Goal: Check status: Check status

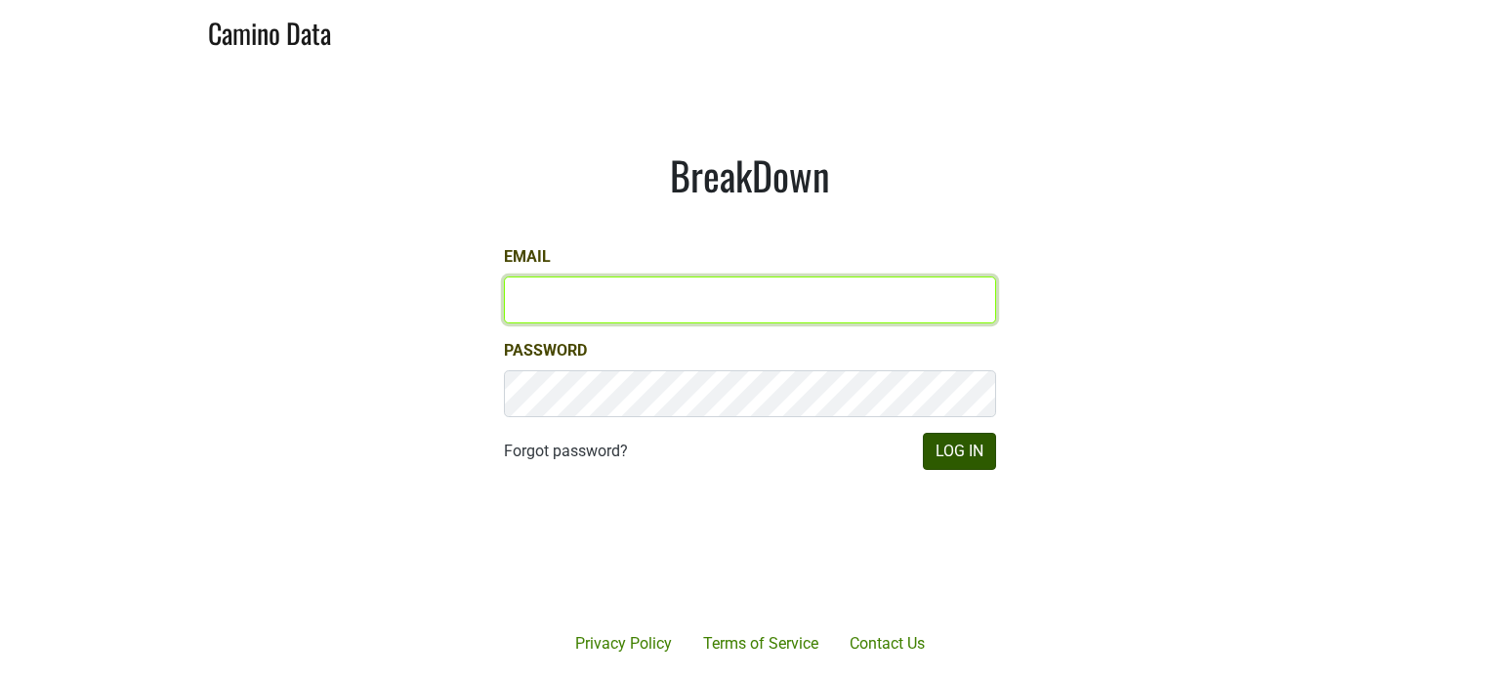
type input "[EMAIL_ADDRESS][DOMAIN_NAME]"
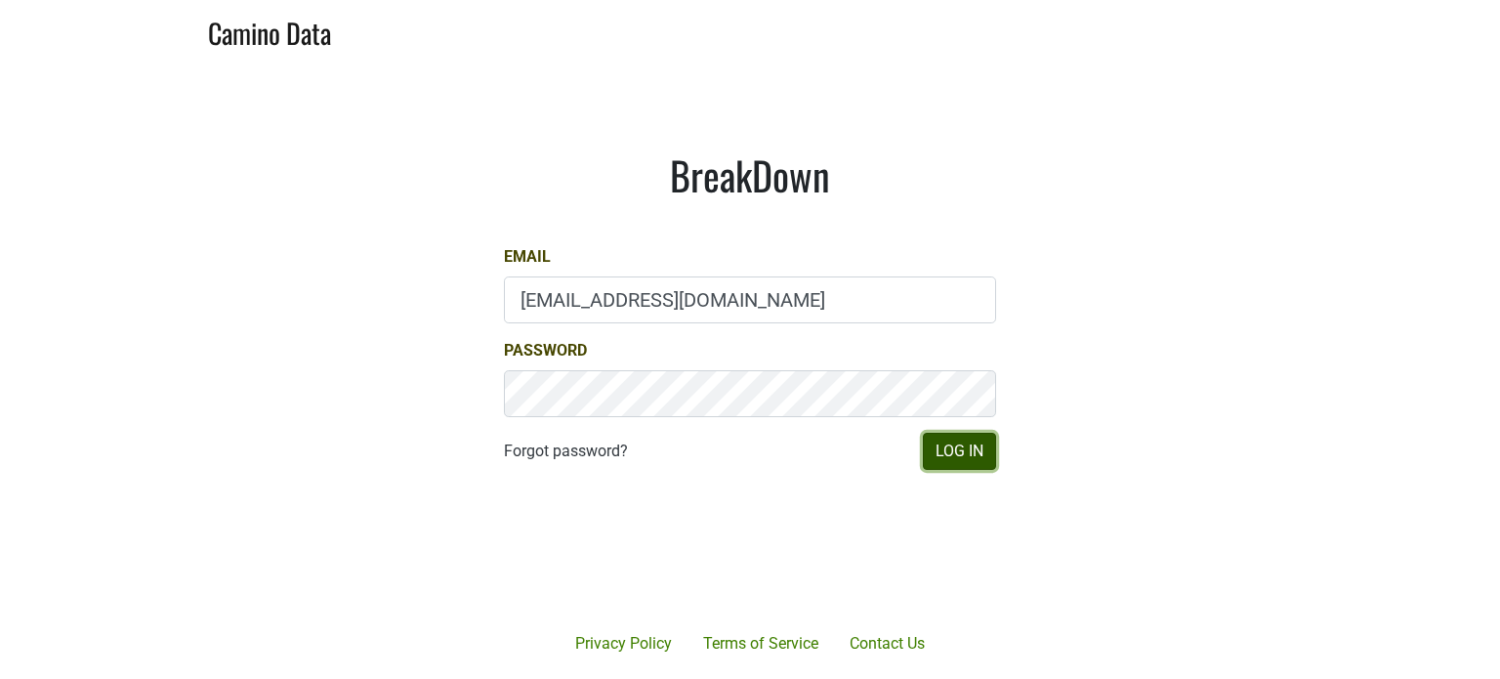
click at [941, 433] on button "Log In" at bounding box center [959, 451] width 73 height 37
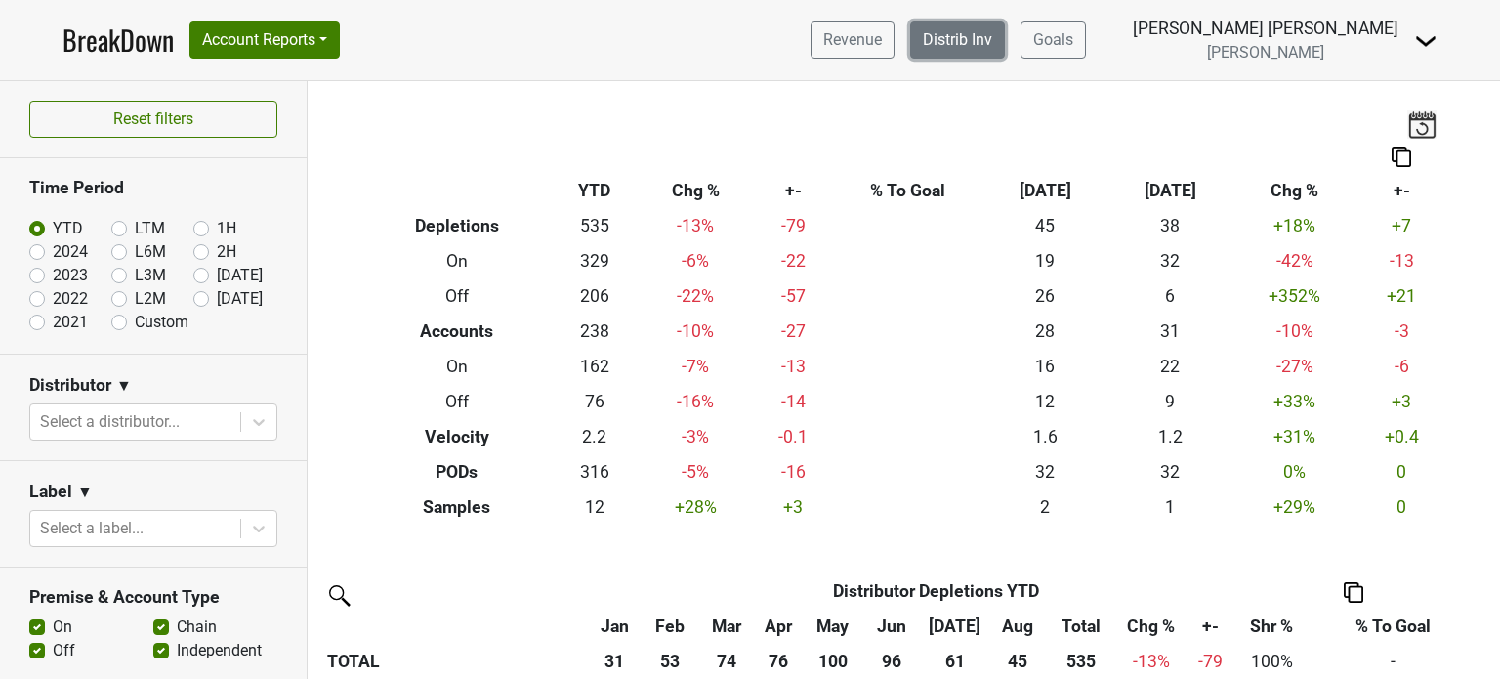
click at [1005, 34] on link "Distrib Inv" at bounding box center [957, 39] width 95 height 37
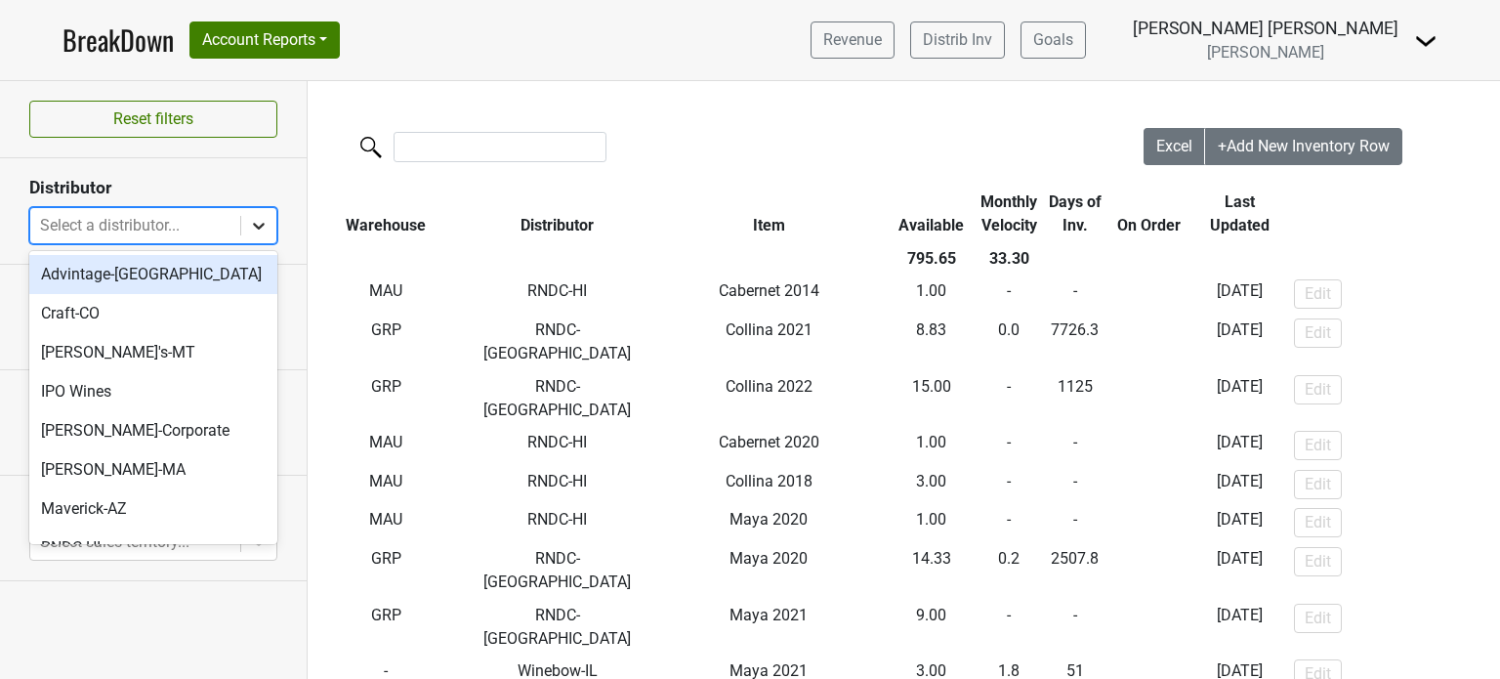
click at [246, 222] on div at bounding box center [258, 225] width 35 height 35
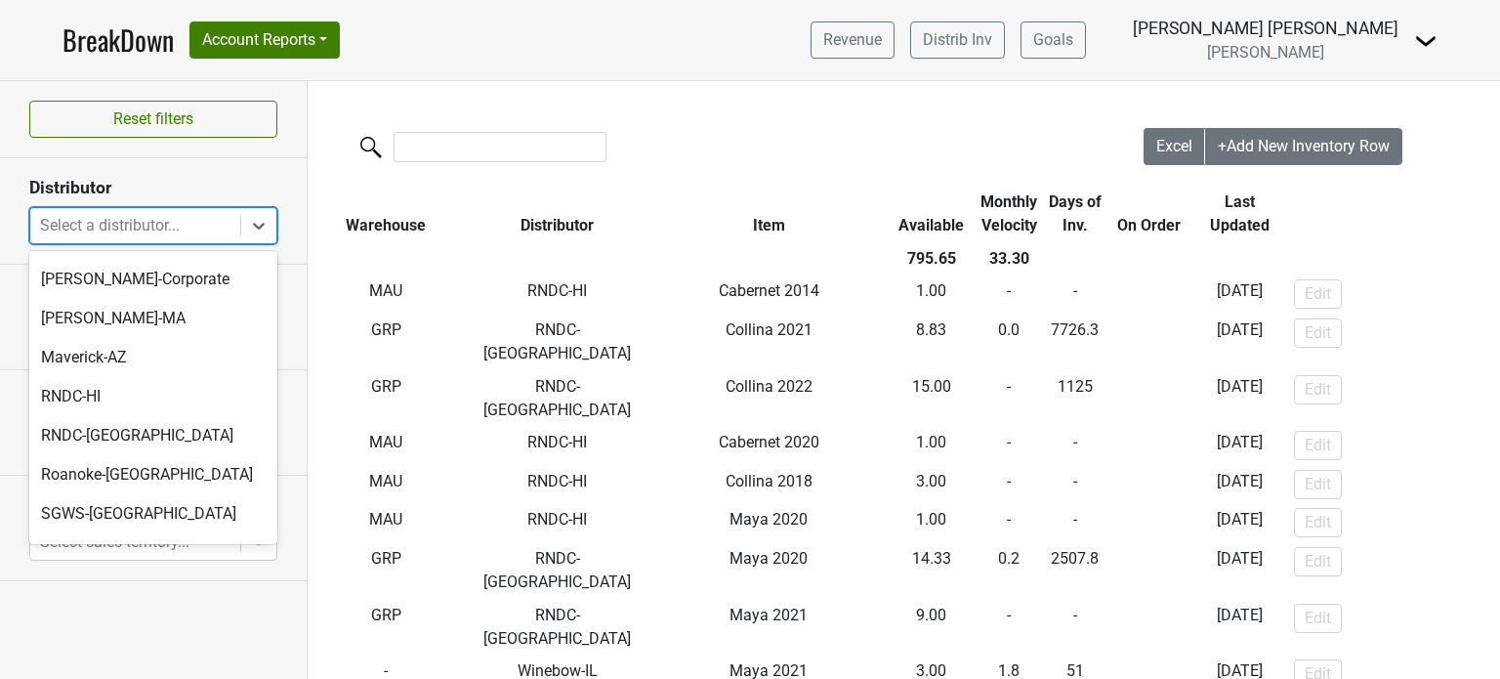
scroll to position [198, 0]
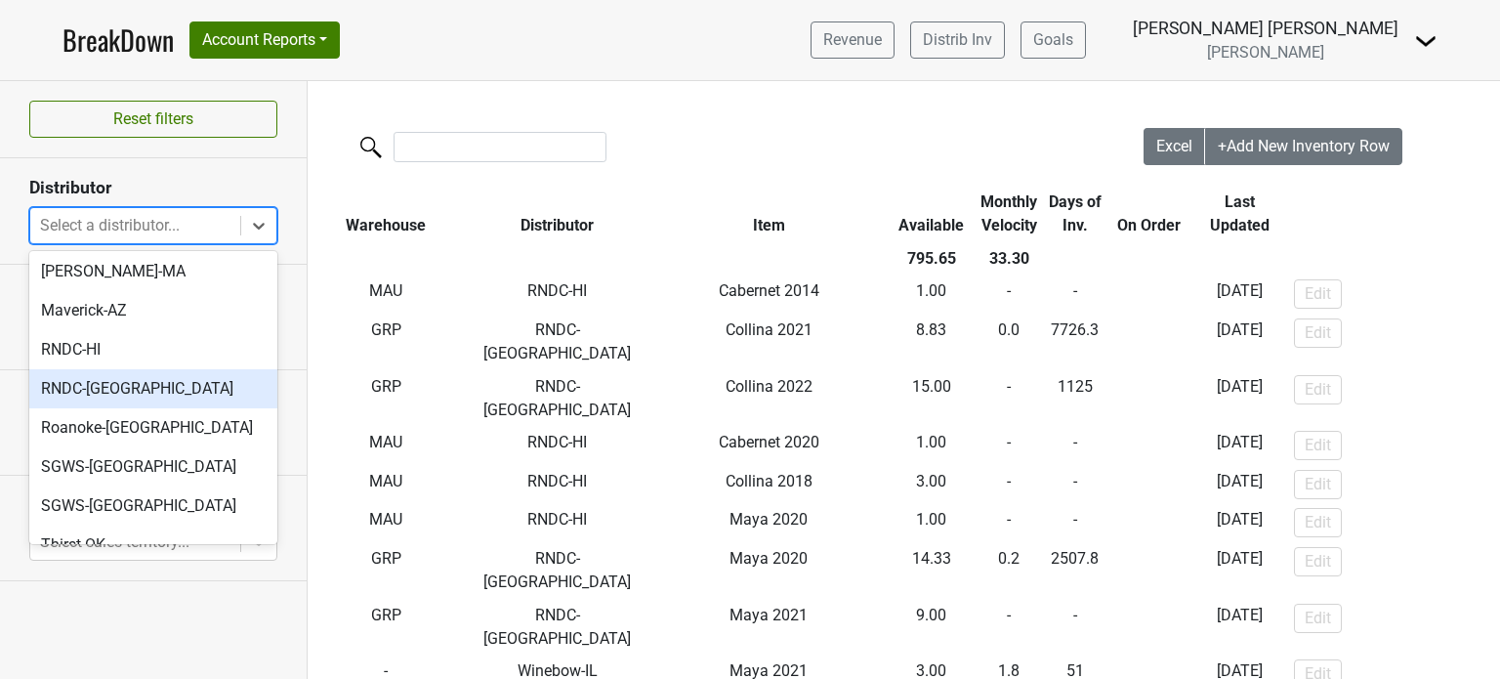
click at [148, 369] on div "RNDC-[GEOGRAPHIC_DATA]" at bounding box center [153, 388] width 248 height 39
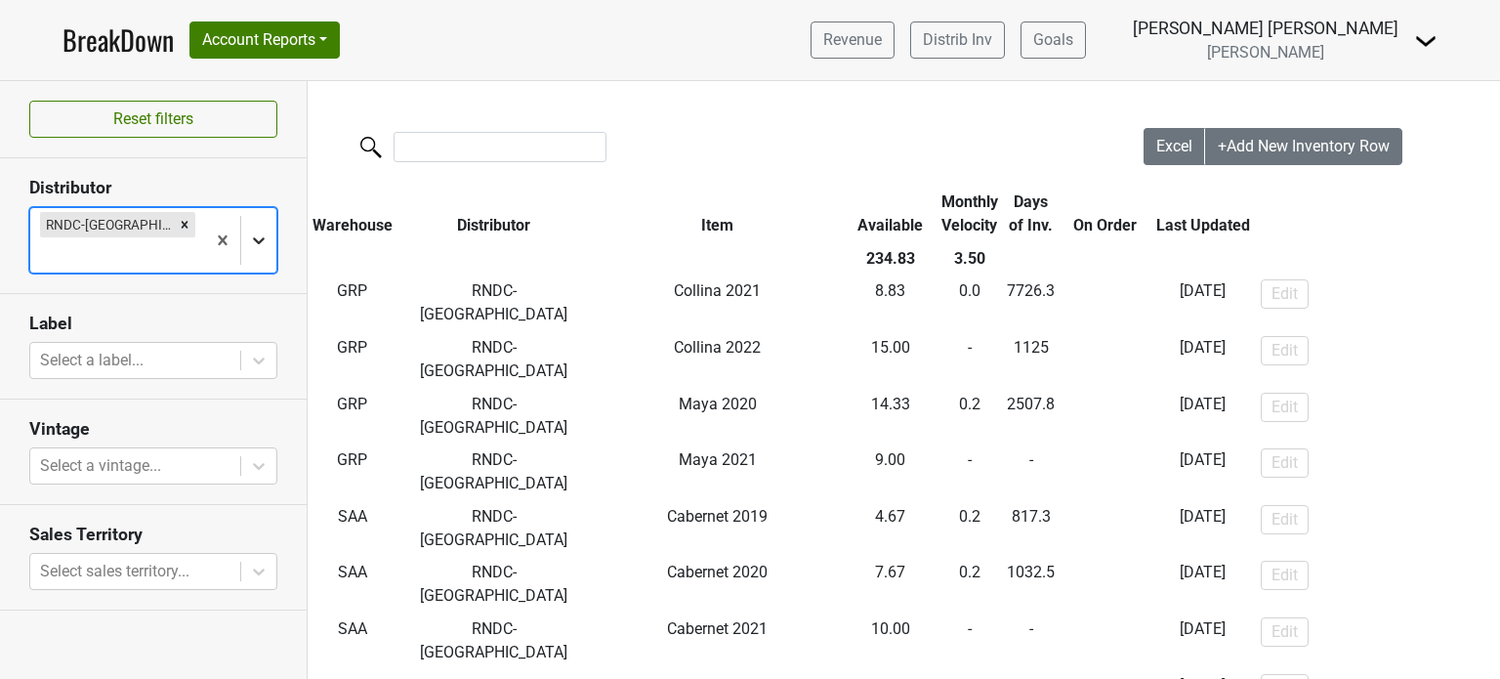
click at [256, 230] on icon at bounding box center [259, 240] width 20 height 20
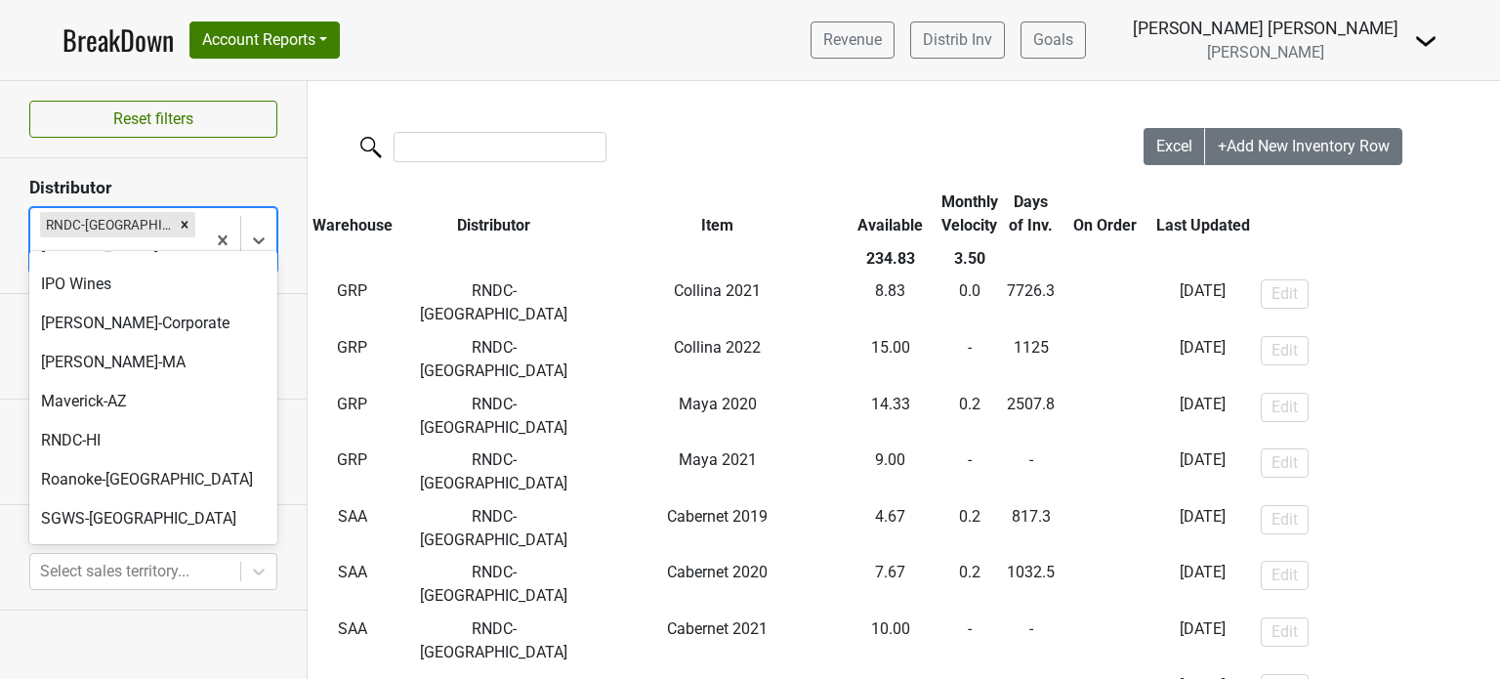
scroll to position [157, 0]
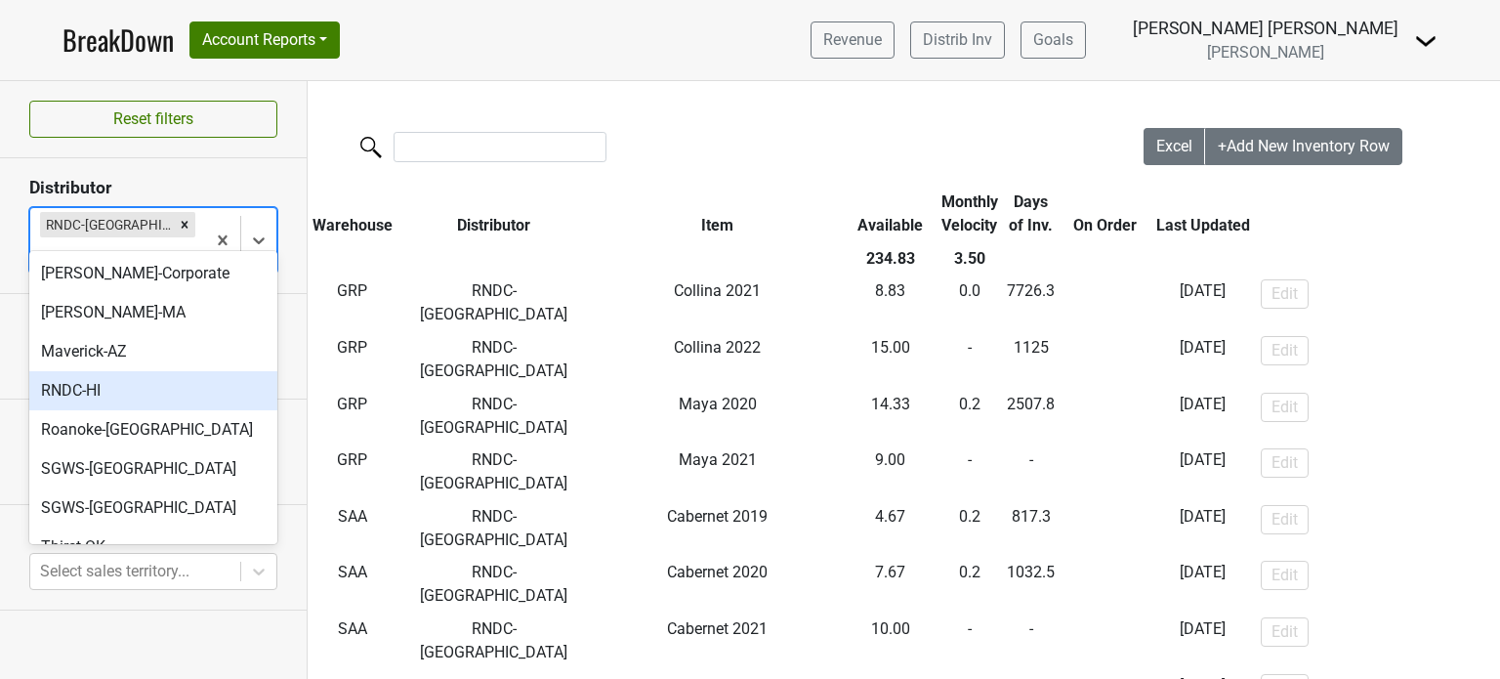
click at [99, 381] on div "RNDC-HI" at bounding box center [153, 390] width 248 height 39
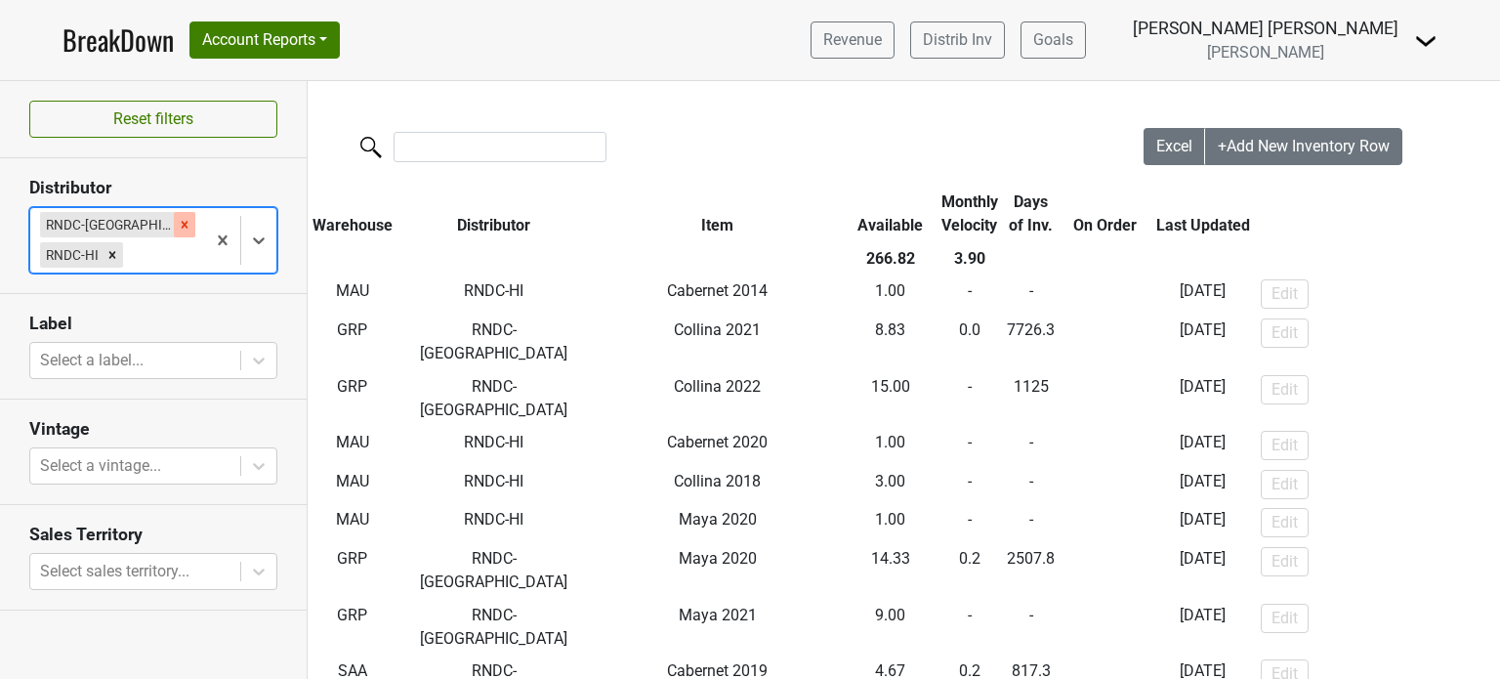
click at [178, 227] on icon "Remove RNDC-TX" at bounding box center [185, 225] width 14 height 14
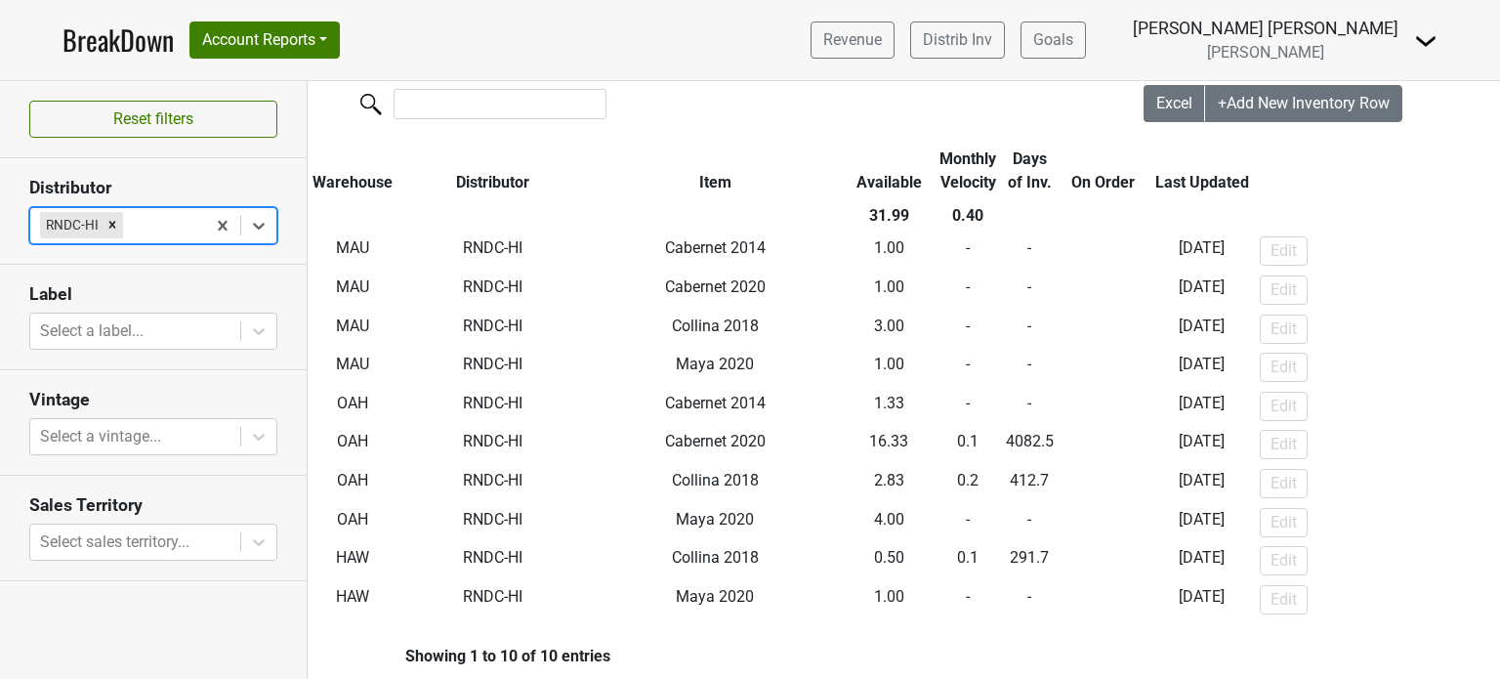
scroll to position [55, 0]
